Goal: Task Accomplishment & Management: Manage account settings

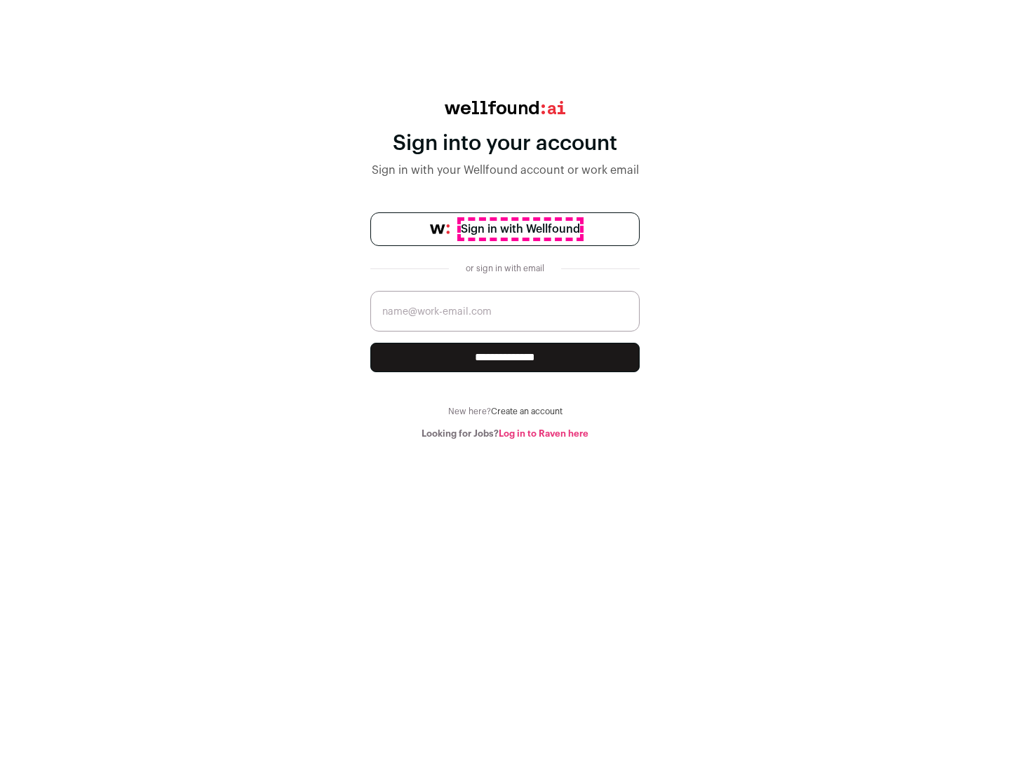
click at [520, 229] on span "Sign in with Wellfound" at bounding box center [520, 229] width 119 height 17
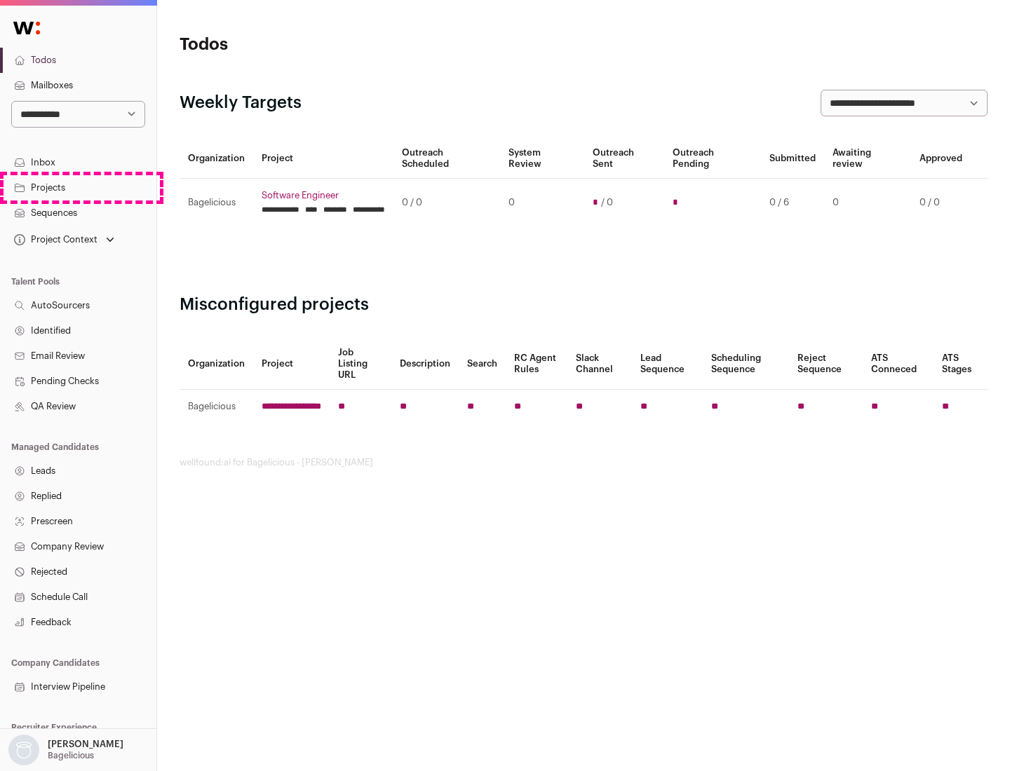
click at [78, 187] on link "Projects" at bounding box center [78, 187] width 156 height 25
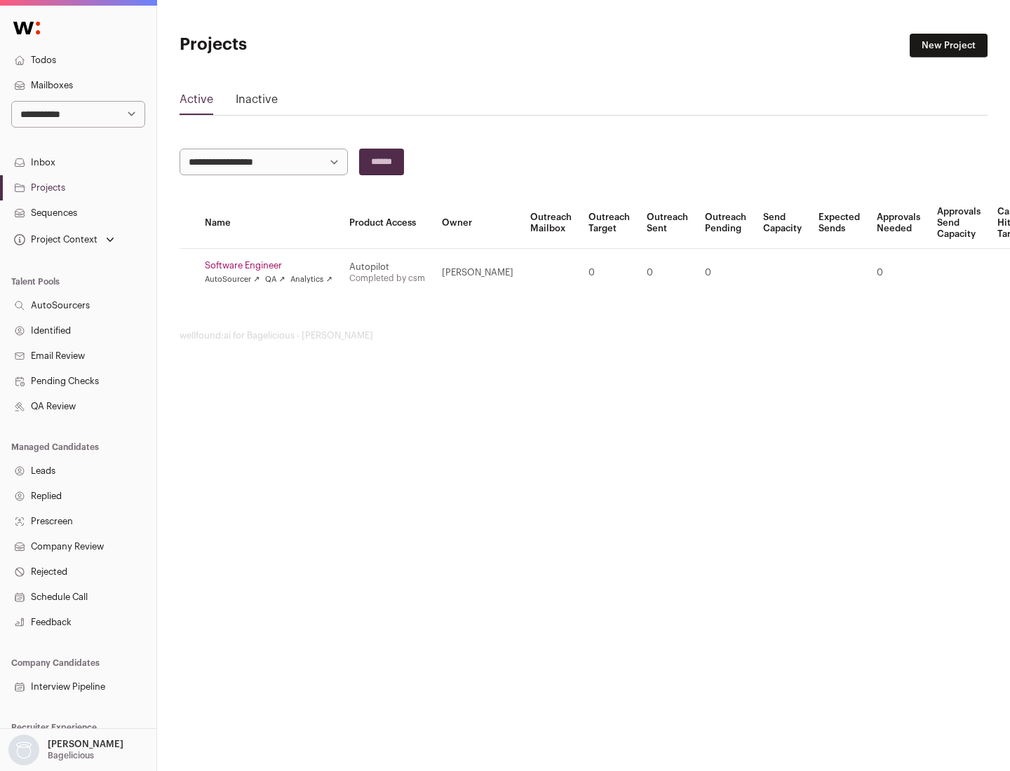
click at [273, 266] on link "Software Engineer" at bounding box center [269, 265] width 128 height 11
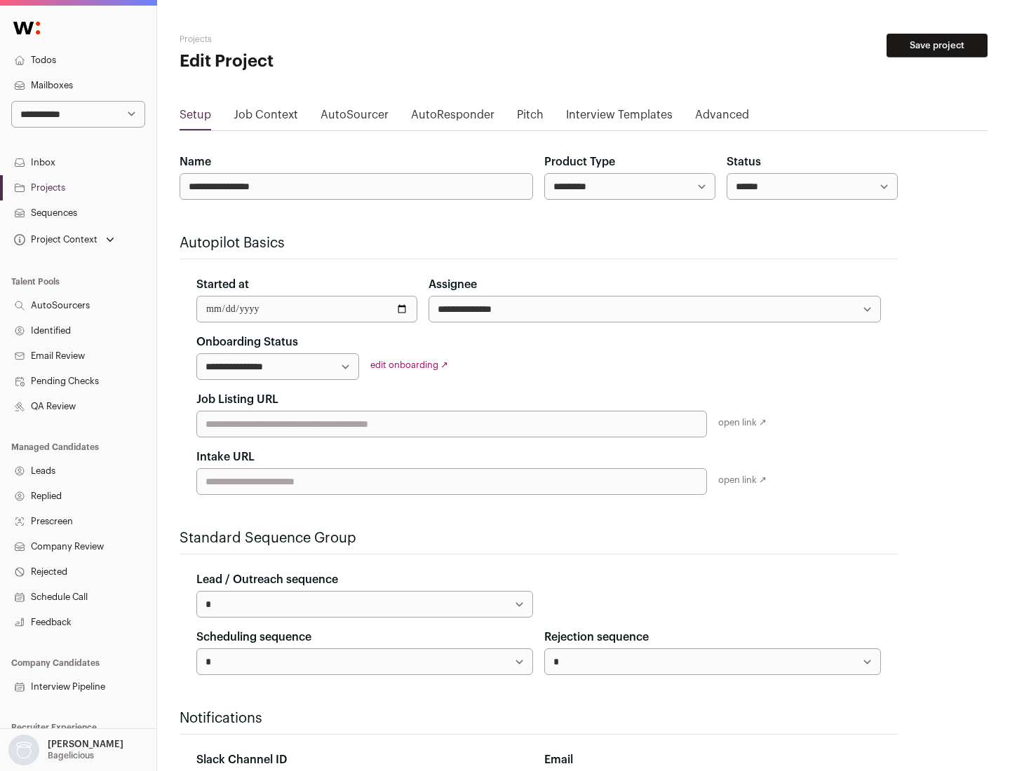
click at [937, 46] on button "Save project" at bounding box center [936, 46] width 101 height 24
